Goal: Transaction & Acquisition: Obtain resource

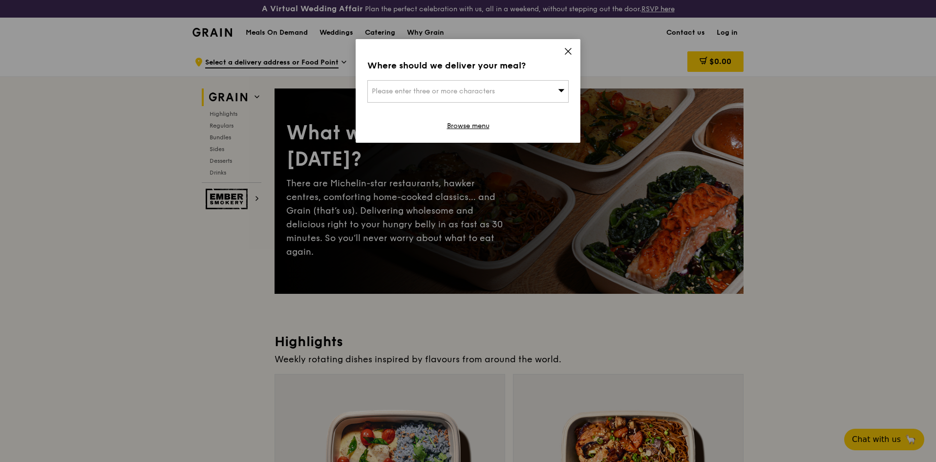
click at [569, 50] on icon at bounding box center [568, 51] width 6 height 6
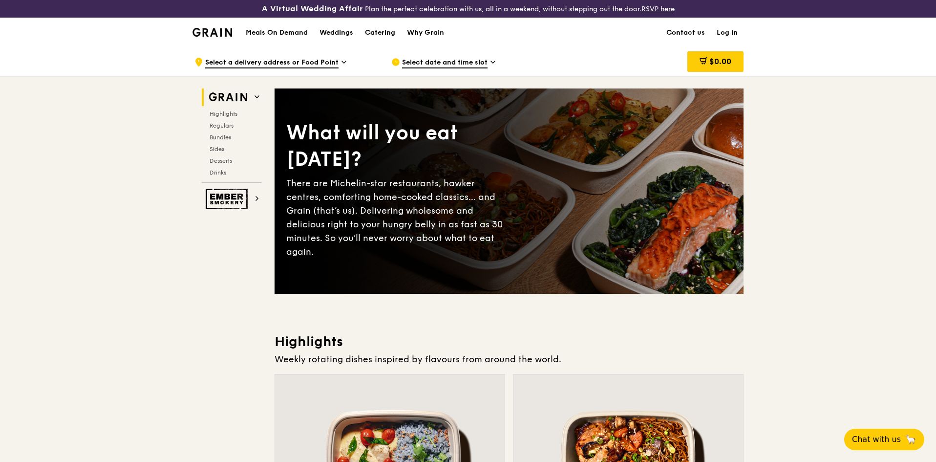
click at [382, 32] on div "Catering" at bounding box center [380, 32] width 30 height 29
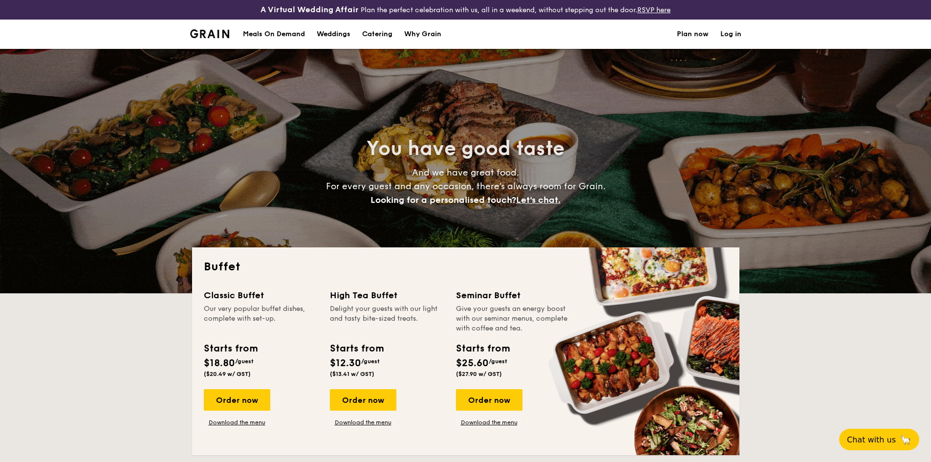
select select
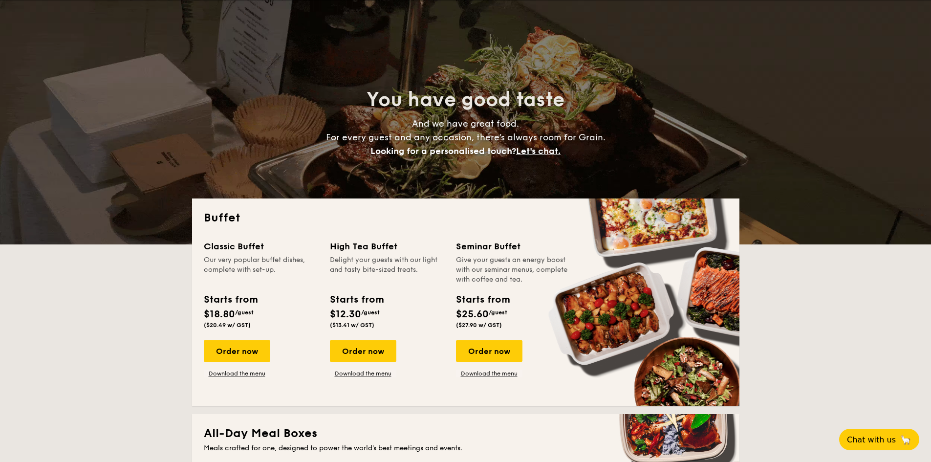
scroll to position [98, 0]
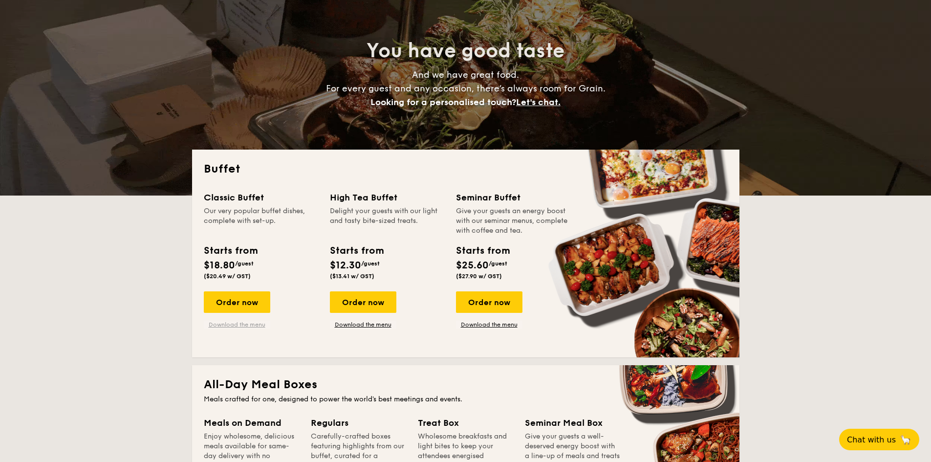
click at [237, 326] on link "Download the menu" at bounding box center [237, 324] width 66 height 8
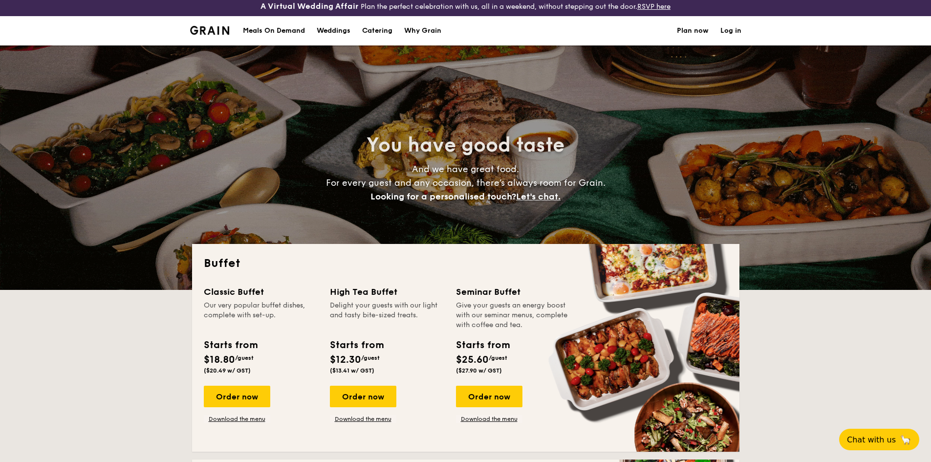
scroll to position [0, 0]
